Goal: Download file/media

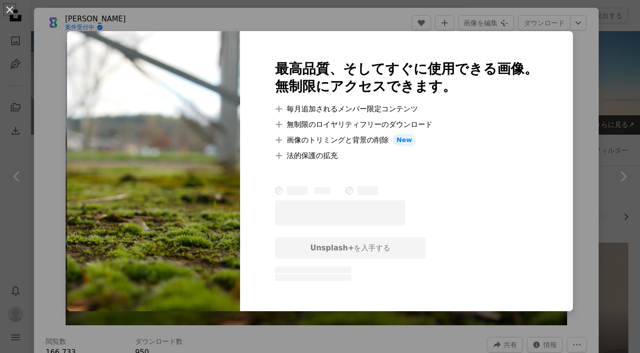
scroll to position [2378, 0]
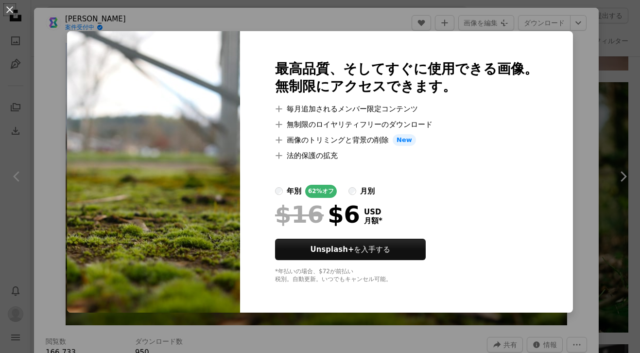
click at [77, 226] on div "An X shape 最高品質、そしてすぐに使用できる画像。 無制限にアクセスできます。 A plus sign 毎月追加されるメンバー限定コンテンツ A p…" at bounding box center [320, 176] width 640 height 353
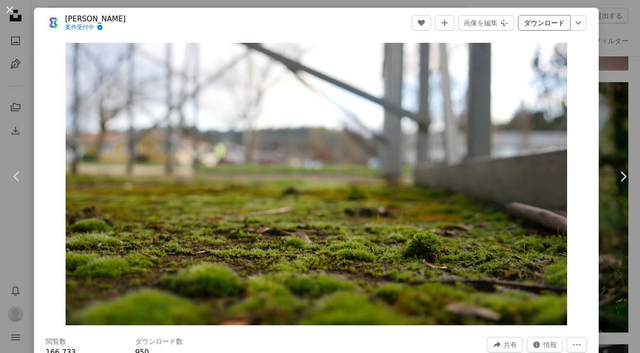
click at [558, 21] on link "ダウンロード" at bounding box center [544, 23] width 52 height 16
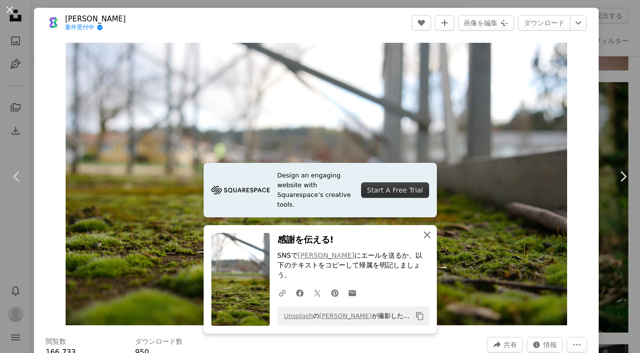
click at [428, 240] on icon "An X shape" at bounding box center [427, 235] width 12 height 12
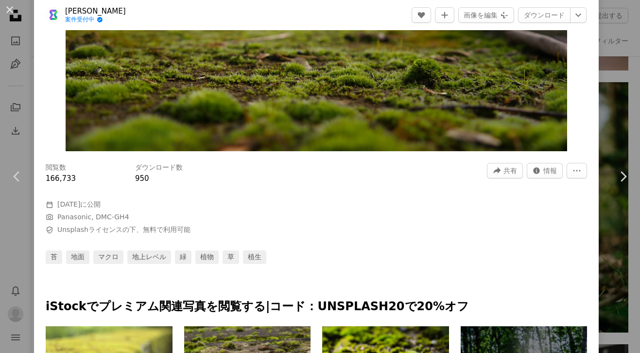
scroll to position [174, 0]
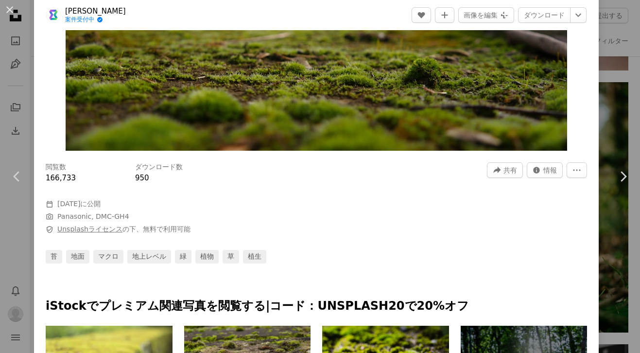
click at [101, 226] on link "Unsplashライセンス" at bounding box center [89, 229] width 65 height 8
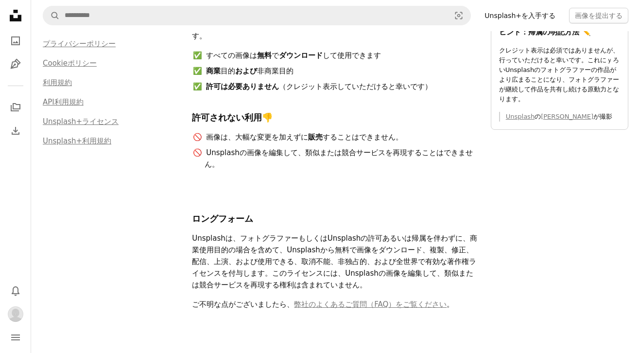
scroll to position [69, 0]
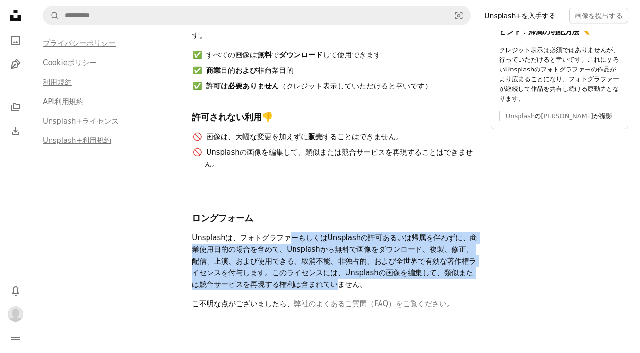
drag, startPoint x: 269, startPoint y: 220, endPoint x: 429, endPoint y: 252, distance: 163.9
click at [429, 252] on p "Unsplashは、フォトグラファーもしくはUnsplashの許可あるいは帰属を伴わずに、商業使用目的の場合を含めて、Unsplashから無料で画像をダウンロ…" at bounding box center [335, 261] width 287 height 58
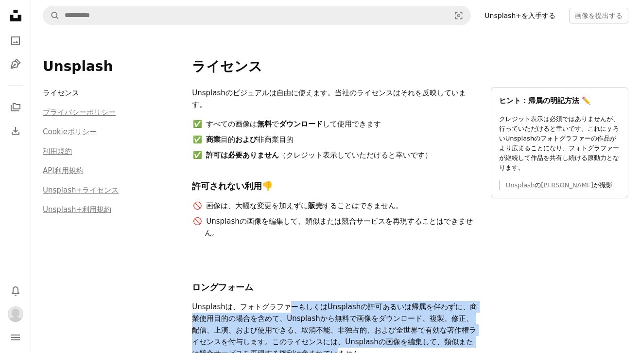
scroll to position [0, 0]
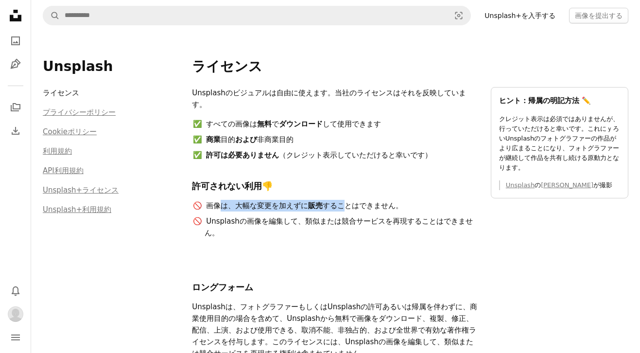
drag, startPoint x: 221, startPoint y: 193, endPoint x: 331, endPoint y: 195, distance: 110.3
click at [331, 200] on li "画像は、大幅な変更を加えずに 販売 することはできません。" at bounding box center [341, 206] width 274 height 12
click at [257, 215] on li "Unsplashの画像を編集して、類似または競合サービスを再現することはできません。" at bounding box center [341, 226] width 274 height 23
click at [59, 113] on link "プライバシーポリシー" at bounding box center [79, 112] width 73 height 9
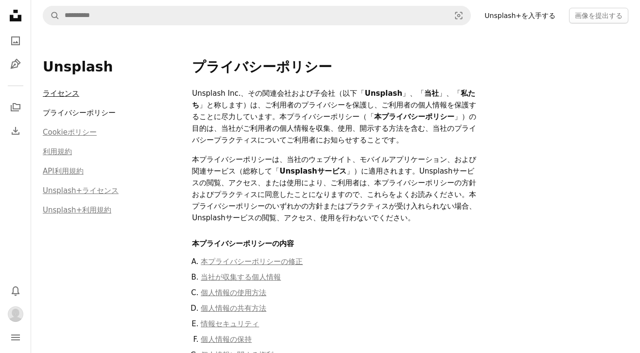
click at [60, 90] on link "ライセンス" at bounding box center [61, 93] width 36 height 9
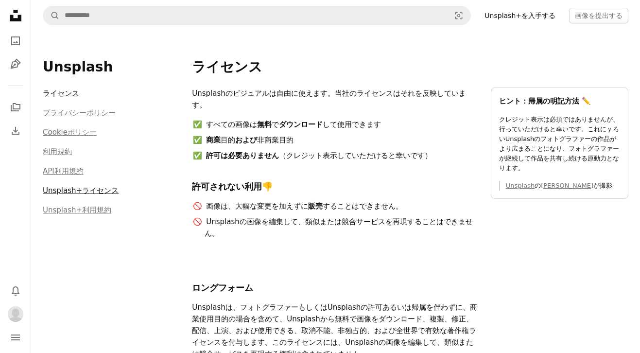
click at [84, 193] on link "Unsplash+ライセンス" at bounding box center [81, 190] width 76 height 9
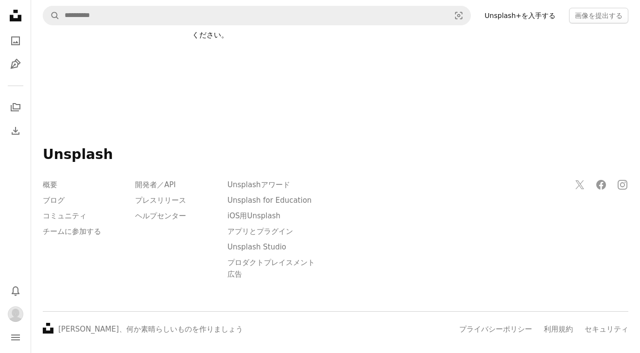
scroll to position [488, 0]
